Goal: Task Accomplishment & Management: Manage account settings

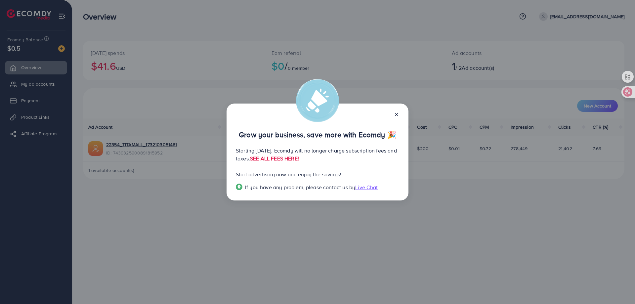
click at [398, 117] on icon at bounding box center [396, 114] width 5 height 5
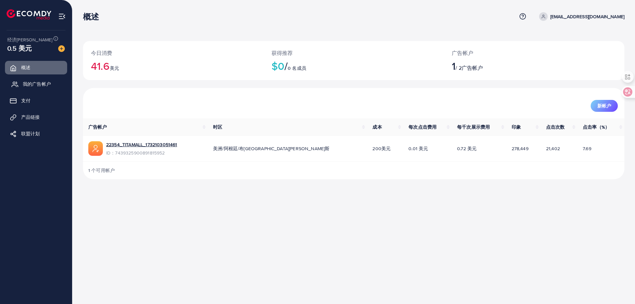
click at [39, 83] on font "我的广告帐户" at bounding box center [37, 84] width 28 height 7
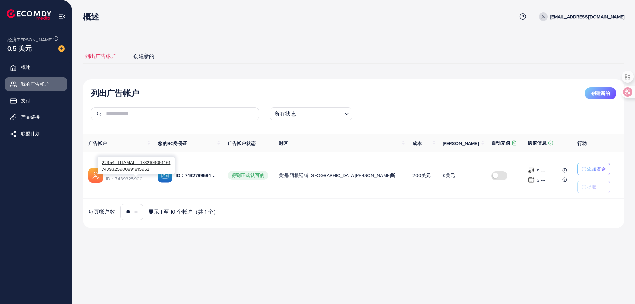
click at [144, 175] on font "22354_TITAMALL_1732103051461" at bounding box center [141, 171] width 71 height 7
click at [106, 168] on link "22354_TITAMALL_1732103051461" at bounding box center [126, 171] width 41 height 7
